Goal: Find specific page/section: Find specific page/section

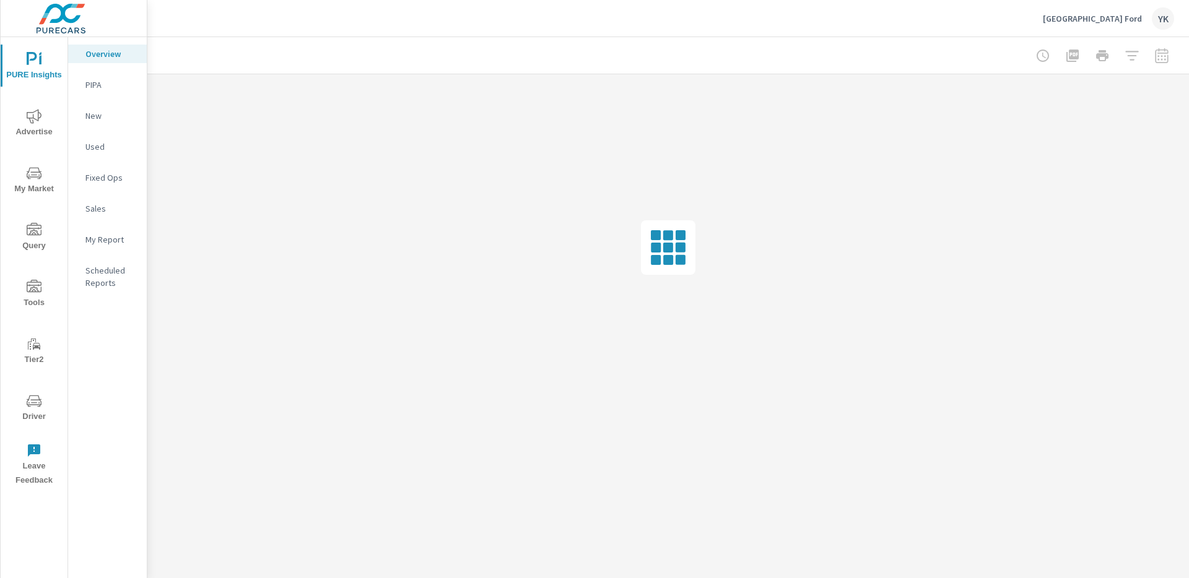
click at [46, 118] on span "Advertise" at bounding box center [33, 124] width 59 height 30
click at [103, 269] on p "PureCars TV" at bounding box center [110, 270] width 51 height 12
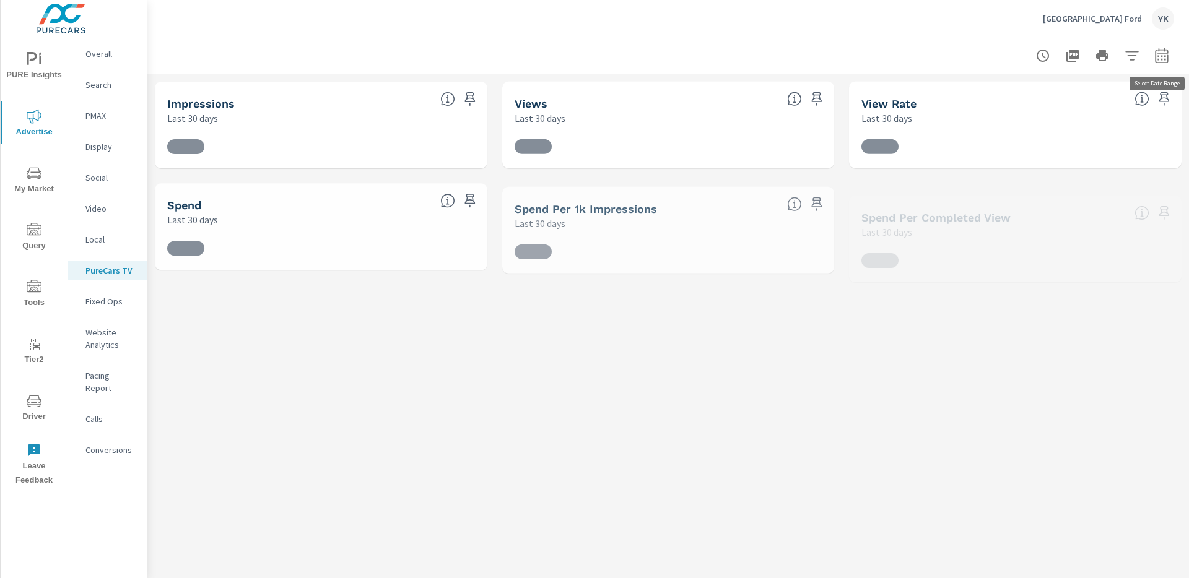
click at [1158, 61] on icon "button" at bounding box center [1161, 55] width 15 height 15
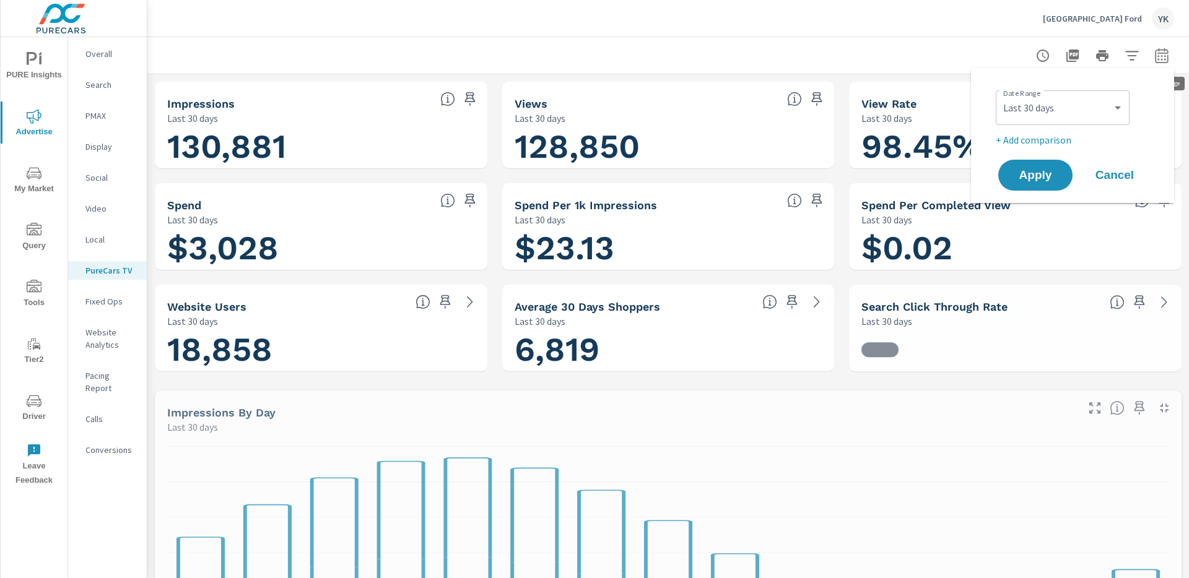
scroll to position [1, 0]
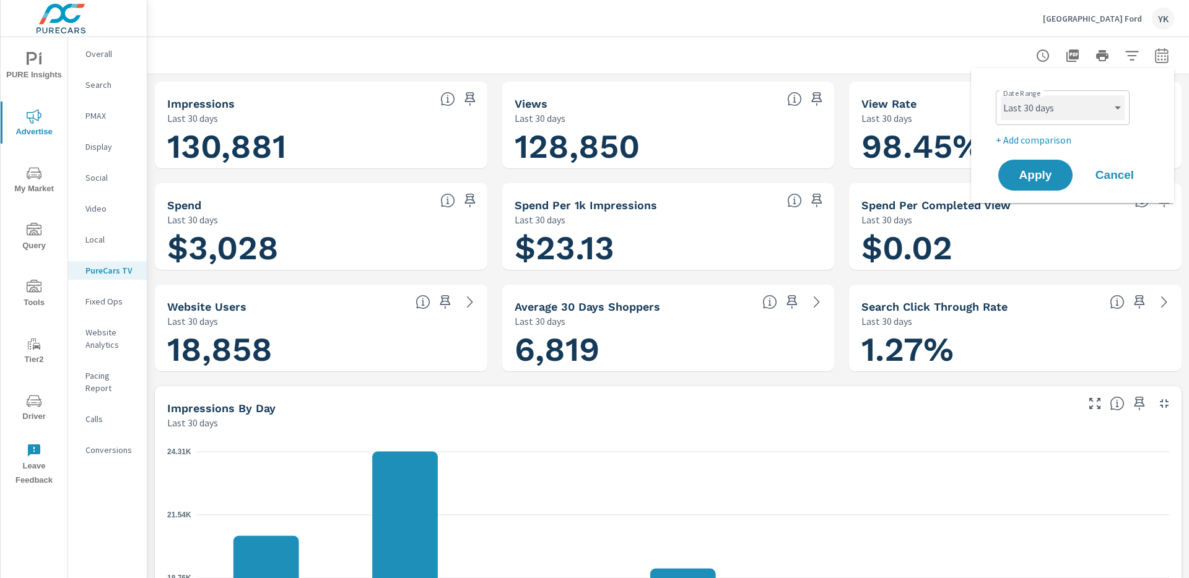
click at [1064, 113] on select "Custom Yesterday Last week Last 7 days Last 14 days Last 30 days Last 45 days L…" at bounding box center [1063, 107] width 124 height 25
click at [1001, 95] on select "Custom Yesterday Last week Last 7 days Last 14 days Last 30 days Last 45 days L…" at bounding box center [1063, 107] width 124 height 25
select select "Month to date"
click at [1019, 180] on span "Apply" at bounding box center [1035, 176] width 51 height 12
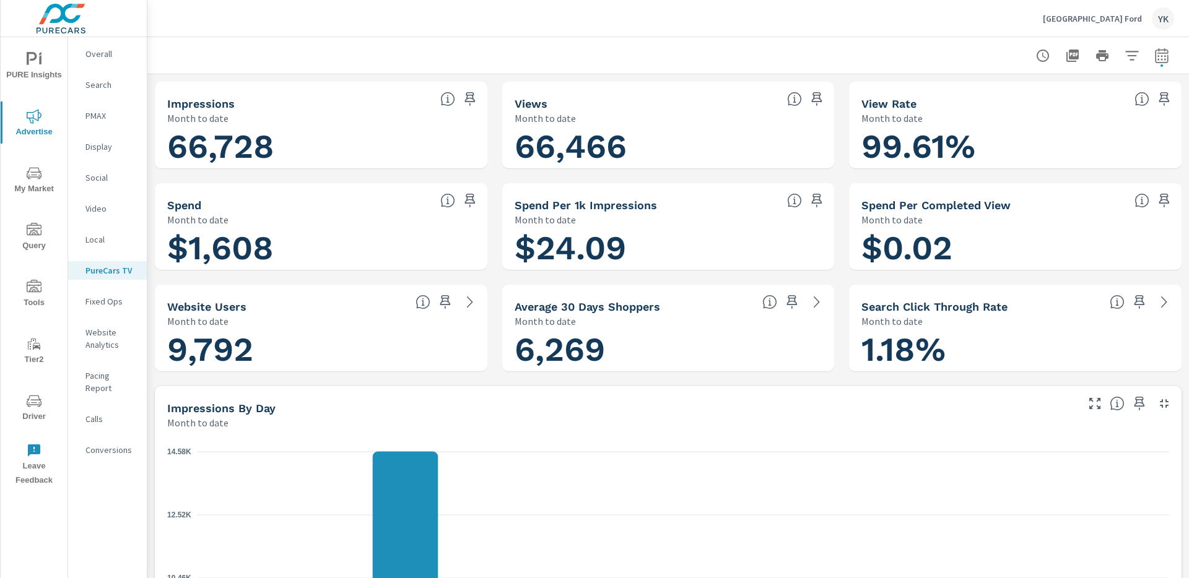
scroll to position [1, 0]
click at [1119, 22] on p "Lithia Springs Ford" at bounding box center [1092, 18] width 99 height 11
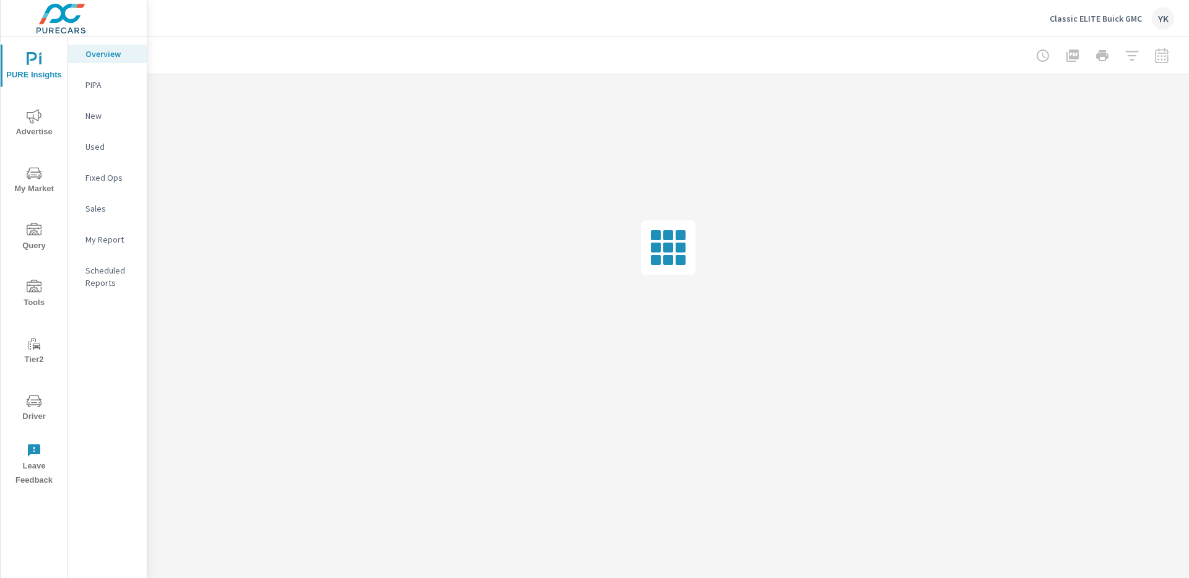
click at [28, 112] on icon "nav menu" at bounding box center [34, 116] width 15 height 14
click at [92, 271] on p "PureCars TV" at bounding box center [110, 270] width 51 height 12
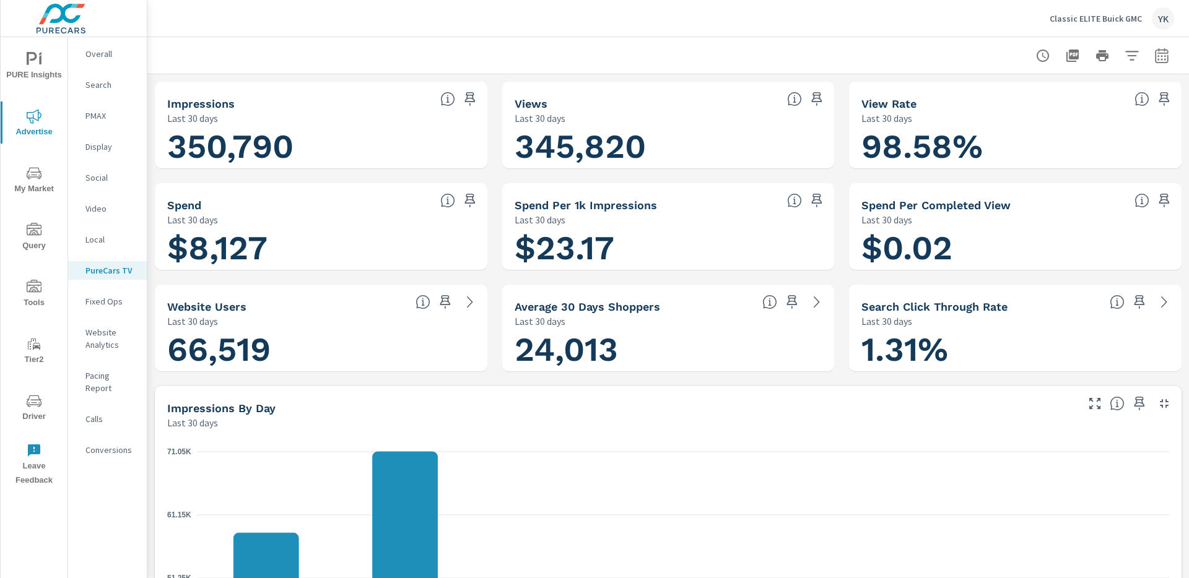
scroll to position [1, 0]
